Goal: Task Accomplishment & Management: Manage account settings

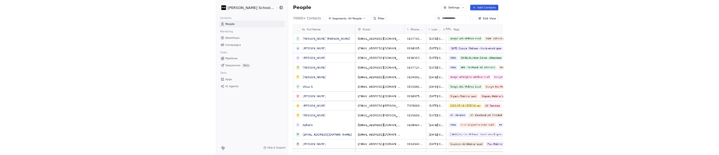
scroll to position [342, 572]
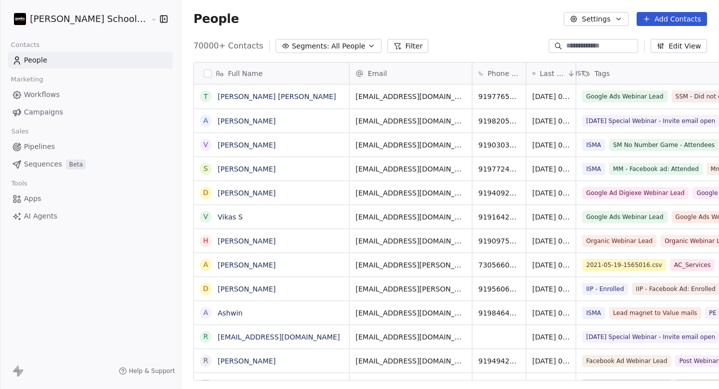
click at [65, 114] on link "Campaigns" at bounding box center [90, 112] width 165 height 16
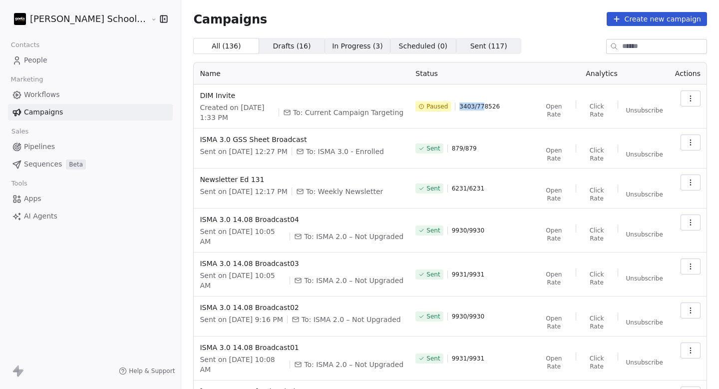
drag, startPoint x: 453, startPoint y: 101, endPoint x: 499, endPoint y: 102, distance: 46.0
click at [498, 102] on div "Paused 3403 / 778526" at bounding box center [471, 106] width 113 height 32
click at [499, 102] on div "Paused 3403 / 778526" at bounding box center [471, 106] width 113 height 32
click at [432, 102] on span "Paused" at bounding box center [436, 106] width 21 height 8
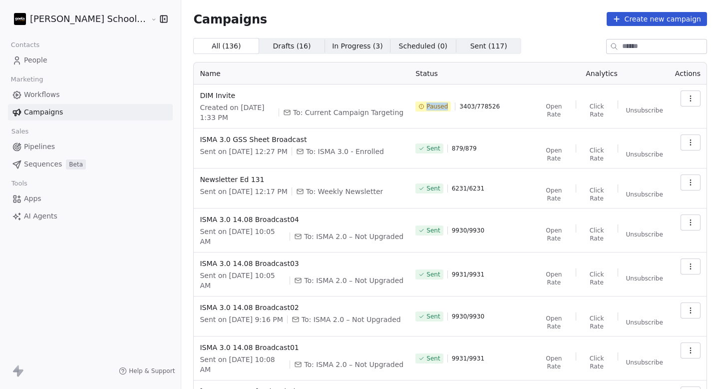
click at [432, 102] on span "Paused" at bounding box center [436, 106] width 21 height 8
click at [501, 79] on th "Status" at bounding box center [472, 73] width 125 height 22
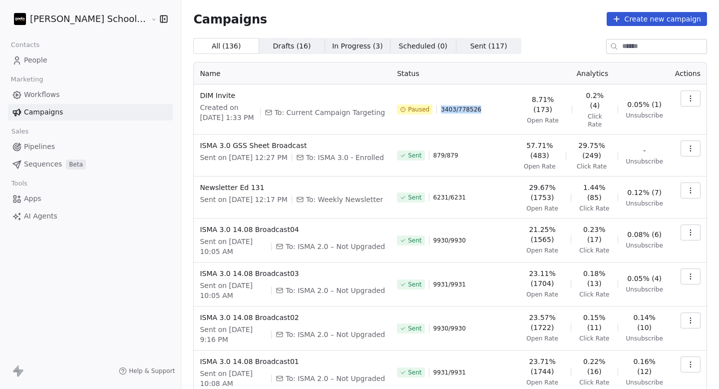
drag, startPoint x: 434, startPoint y: 107, endPoint x: 495, endPoint y: 104, distance: 61.0
click at [495, 104] on div "Paused 3403 / 778526" at bounding box center [453, 109] width 113 height 38
drag, startPoint x: 403, startPoint y: 106, endPoint x: 435, endPoint y: 109, distance: 33.1
click at [434, 109] on div "Paused 3403 / 778526" at bounding box center [453, 109] width 113 height 38
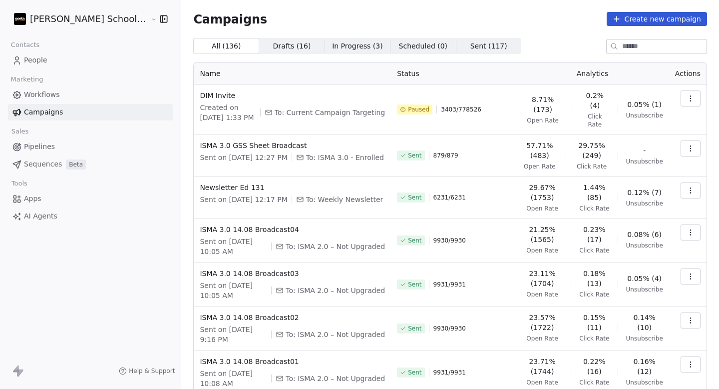
click at [441, 109] on span "3403 / 778526" at bounding box center [461, 109] width 40 height 8
drag, startPoint x: 398, startPoint y: 105, endPoint x: 419, endPoint y: 104, distance: 22.0
click at [419, 105] on div "Paused" at bounding box center [414, 109] width 29 height 8
click at [441, 105] on span "3403 / 778526" at bounding box center [461, 109] width 40 height 8
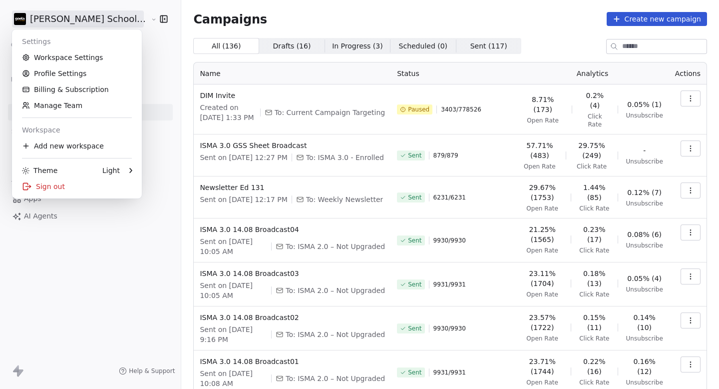
click at [71, 20] on html "[PERSON_NAME] School of Finance LLP Contacts People Marketing Workflows Campaig…" at bounding box center [359, 194] width 719 height 389
click at [75, 56] on link "Workspace Settings" at bounding box center [77, 57] width 122 height 16
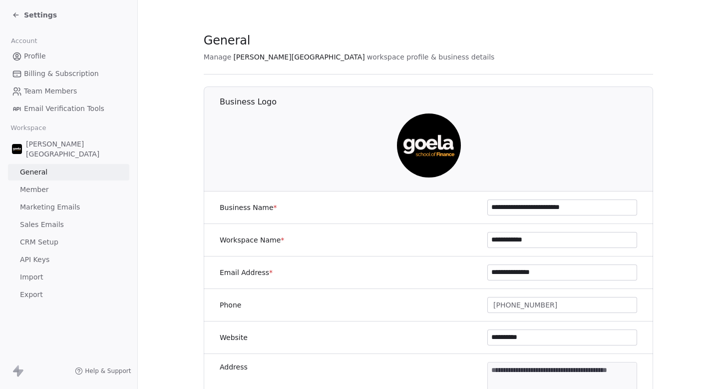
click at [49, 202] on span "Marketing Emails" at bounding box center [50, 207] width 60 height 10
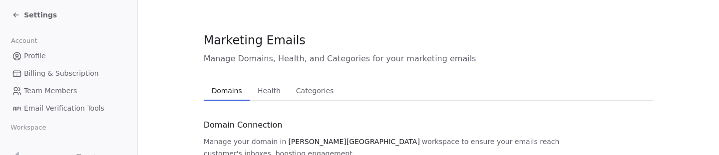
click at [266, 92] on span "Health" at bounding box center [269, 91] width 31 height 14
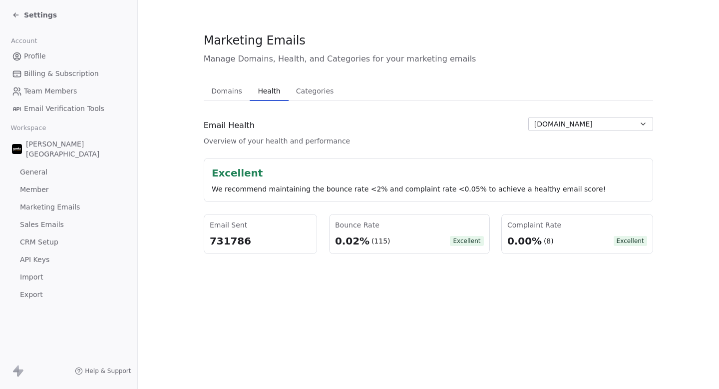
click at [27, 11] on span "Settings" at bounding box center [40, 15] width 33 height 10
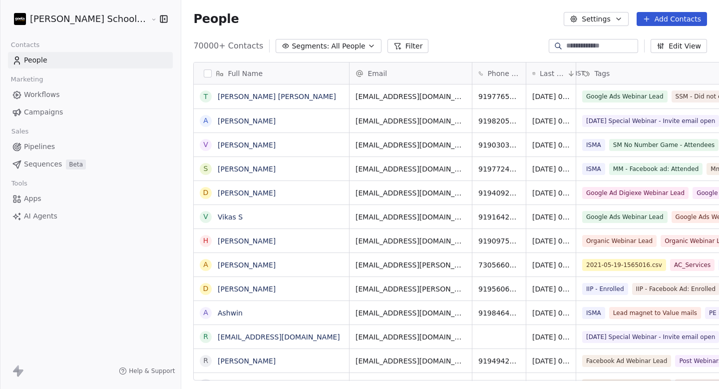
scroll to position [342, 572]
